Goal: Information Seeking & Learning: Find specific fact

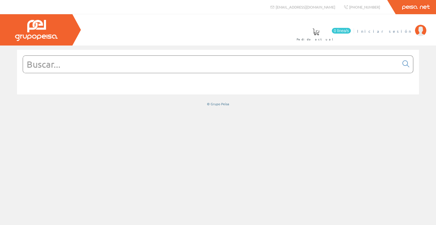
click at [401, 30] on span "Iniciar sesión" at bounding box center [384, 31] width 55 height 6
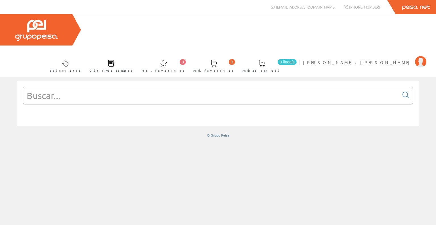
click at [100, 87] on input "text" at bounding box center [211, 95] width 377 height 17
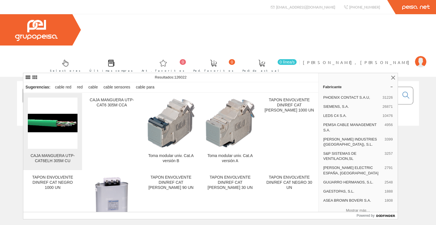
type input "CABLE RED CAT 6 APANTALLADO"
click at [59, 117] on img at bounding box center [53, 123] width 50 height 18
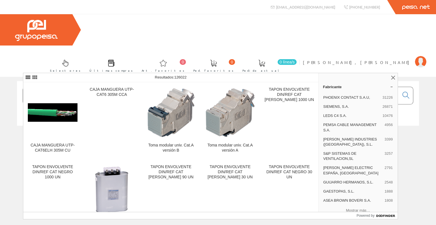
drag, startPoint x: 148, startPoint y: 62, endPoint x: 0, endPoint y: 90, distance: 151.0
click at [0, 90] on div "CABLE RED CAT 6 APANTALLADO © Grupo Peisa" at bounding box center [218, 109] width 436 height 57
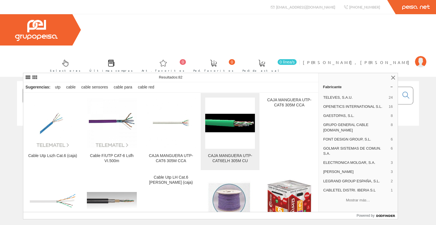
type input "MANGUERA UTP CAT6"
click at [226, 145] on figure at bounding box center [230, 122] width 50 height 51
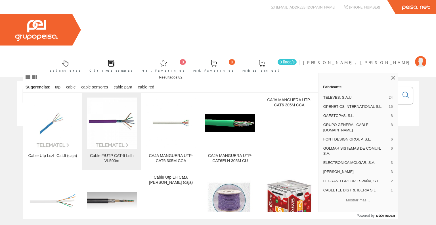
click at [116, 132] on img at bounding box center [112, 123] width 50 height 50
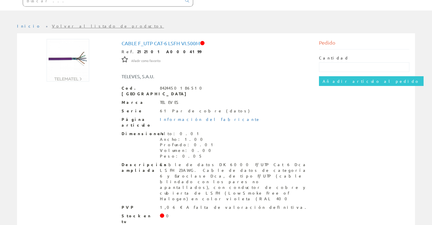
scroll to position [67, 0]
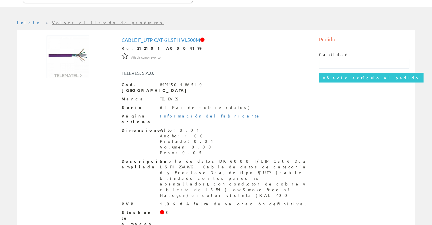
click at [64, 52] on img at bounding box center [68, 57] width 43 height 43
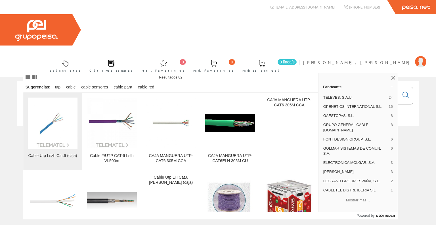
click at [57, 122] on img at bounding box center [53, 123] width 50 height 50
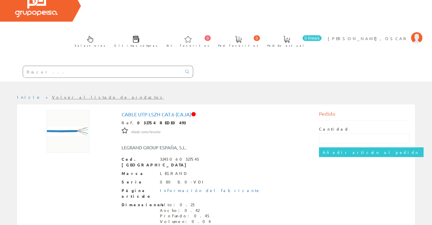
scroll to position [56, 0]
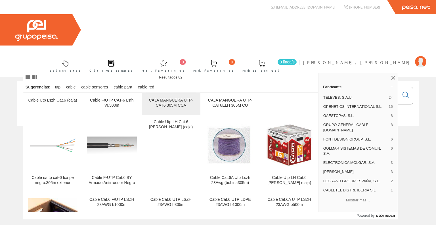
scroll to position [57, 0]
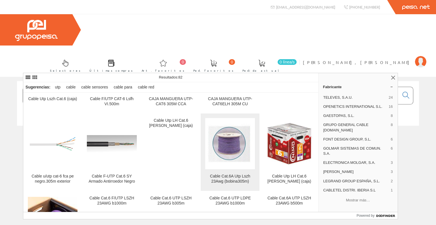
click at [219, 145] on img at bounding box center [230, 144] width 50 height 50
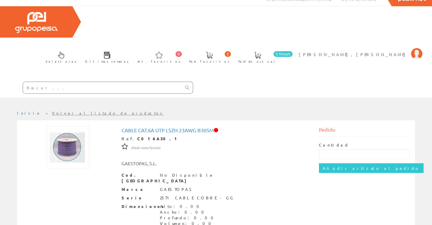
scroll to position [47, 0]
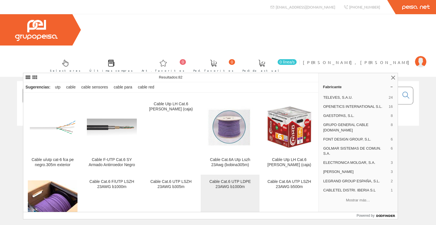
scroll to position [57, 0]
